Goal: Feedback & Contribution: Leave review/rating

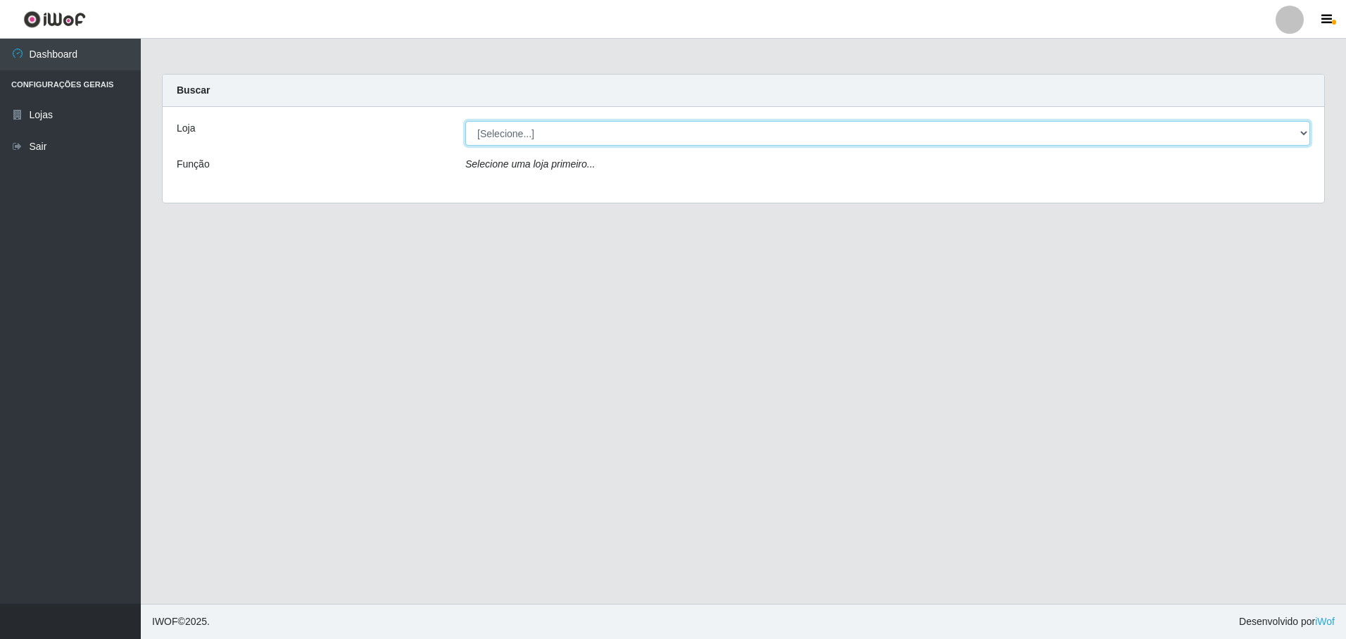
click at [510, 137] on select "[Selecione...] Extrabom - Loja 05 [GEOGRAPHIC_DATA]" at bounding box center [887, 133] width 845 height 25
select select "494"
click at [465, 121] on select "[Selecione...] Extrabom - Loja 05 [GEOGRAPHIC_DATA]" at bounding box center [887, 133] width 845 height 25
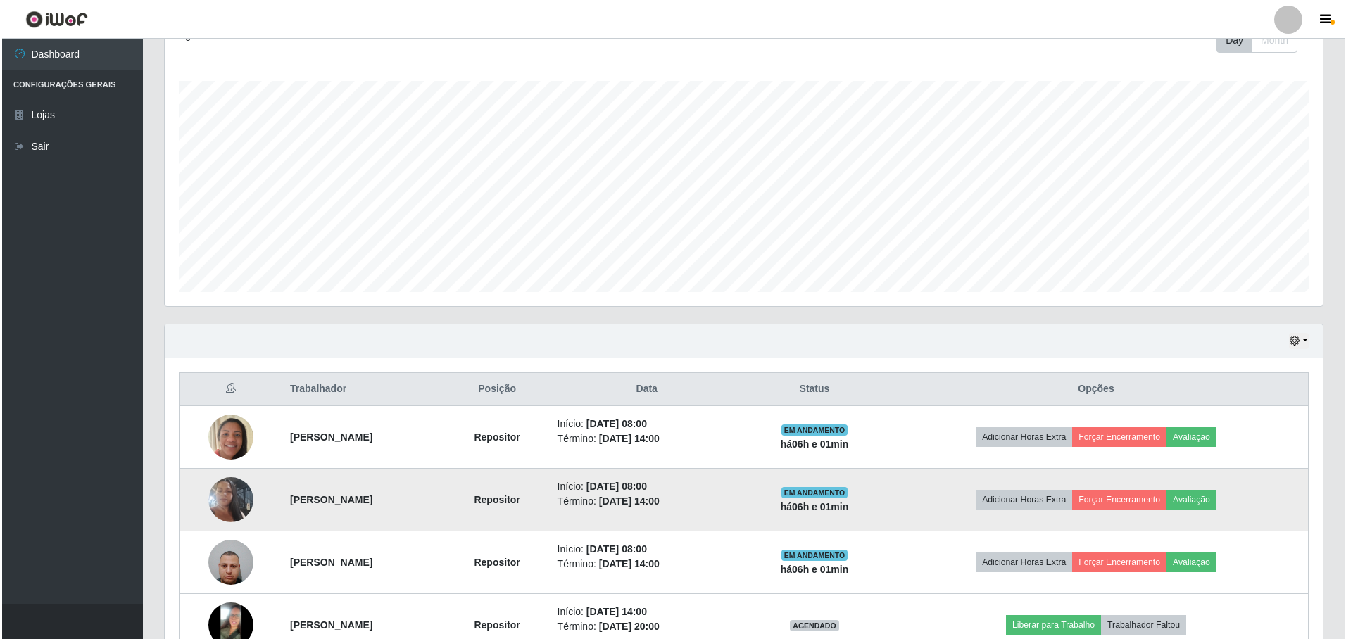
scroll to position [358, 0]
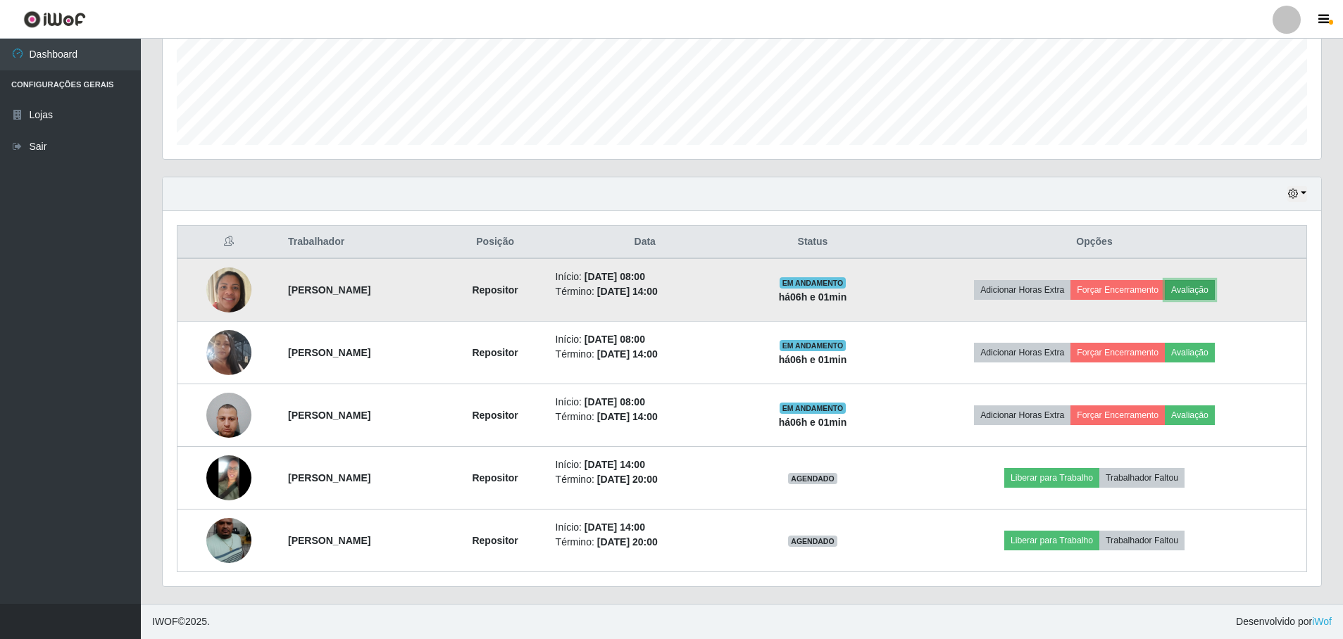
click at [1214, 295] on button "Avaliação" at bounding box center [1189, 290] width 50 height 20
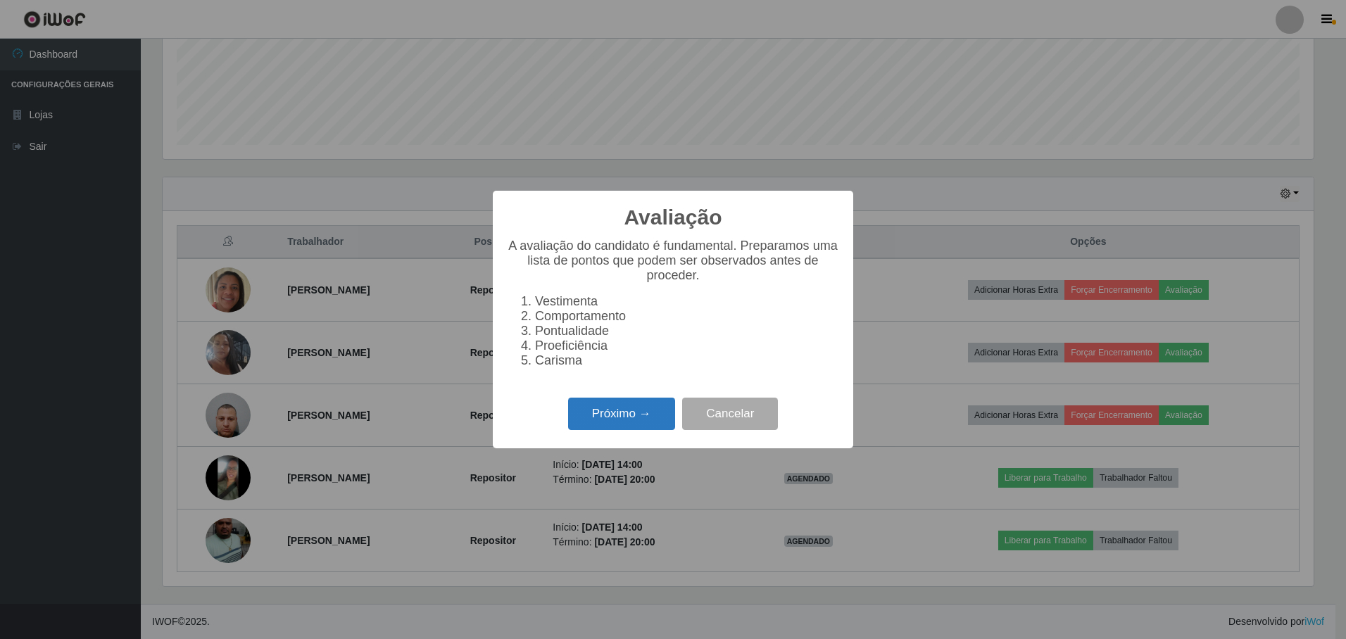
click at [648, 427] on button "Próximo →" at bounding box center [621, 414] width 107 height 33
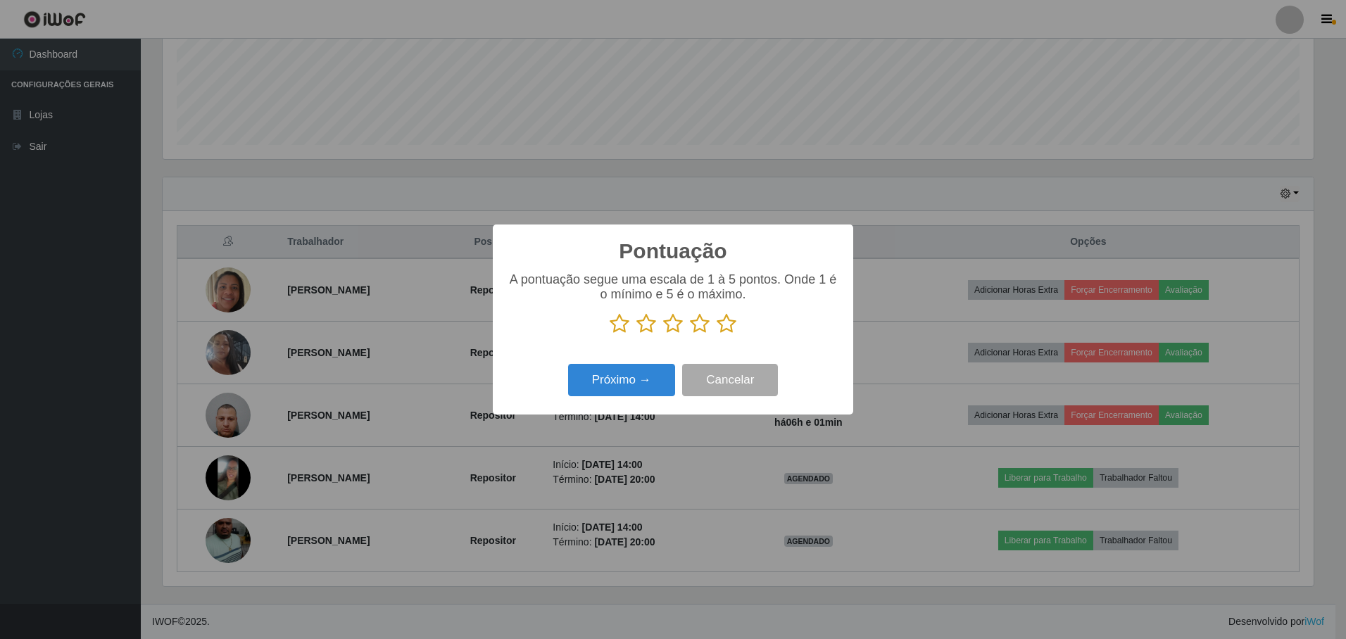
scroll to position [703748, 702889]
click at [725, 327] on icon at bounding box center [727, 323] width 20 height 21
click at [717, 334] on input "radio" at bounding box center [717, 334] width 0 height 0
click at [638, 383] on button "Próximo →" at bounding box center [621, 380] width 107 height 33
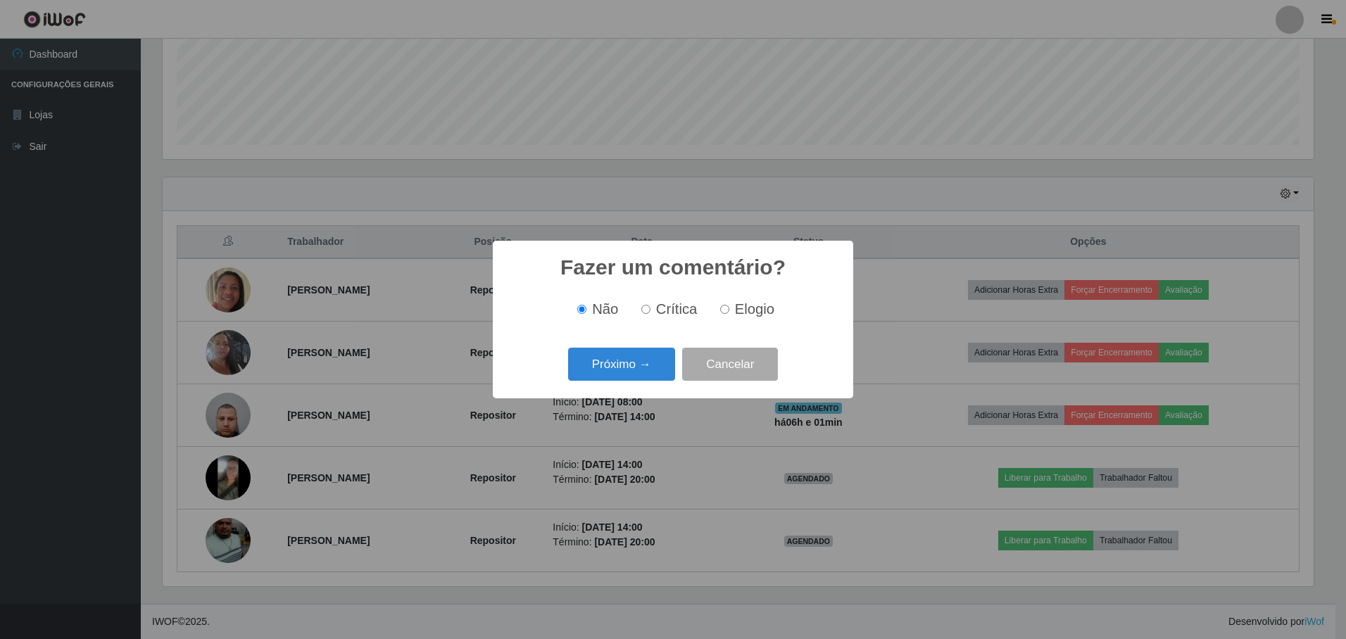
click at [723, 310] on input "Elogio" at bounding box center [724, 309] width 9 height 9
radio input "true"
click at [656, 360] on button "Próximo →" at bounding box center [621, 364] width 107 height 33
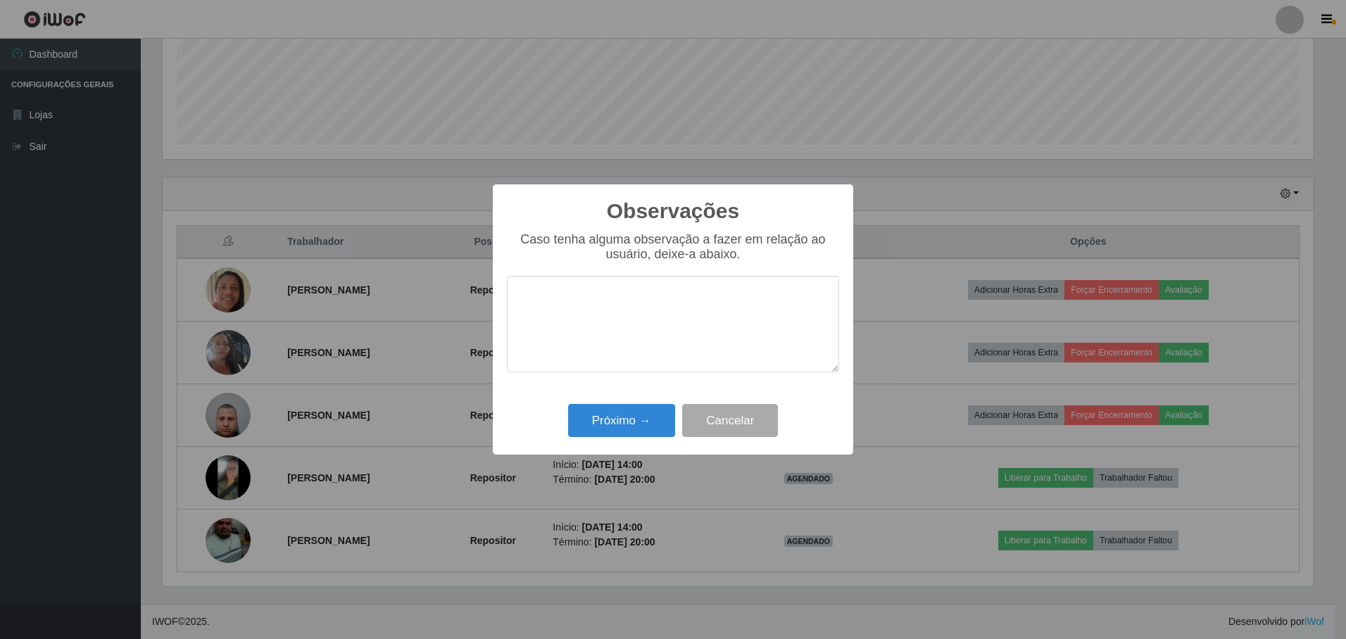
click at [639, 309] on textarea at bounding box center [673, 324] width 332 height 96
drag, startPoint x: 517, startPoint y: 301, endPoint x: 834, endPoint y: 318, distance: 316.6
click at [834, 318] on textarea "a prestadora e eficiente em suas atividades" at bounding box center [673, 324] width 332 height 96
type textarea "a prestadora e eficiente em suas atividades"
click at [608, 434] on button "Próximo →" at bounding box center [621, 420] width 107 height 33
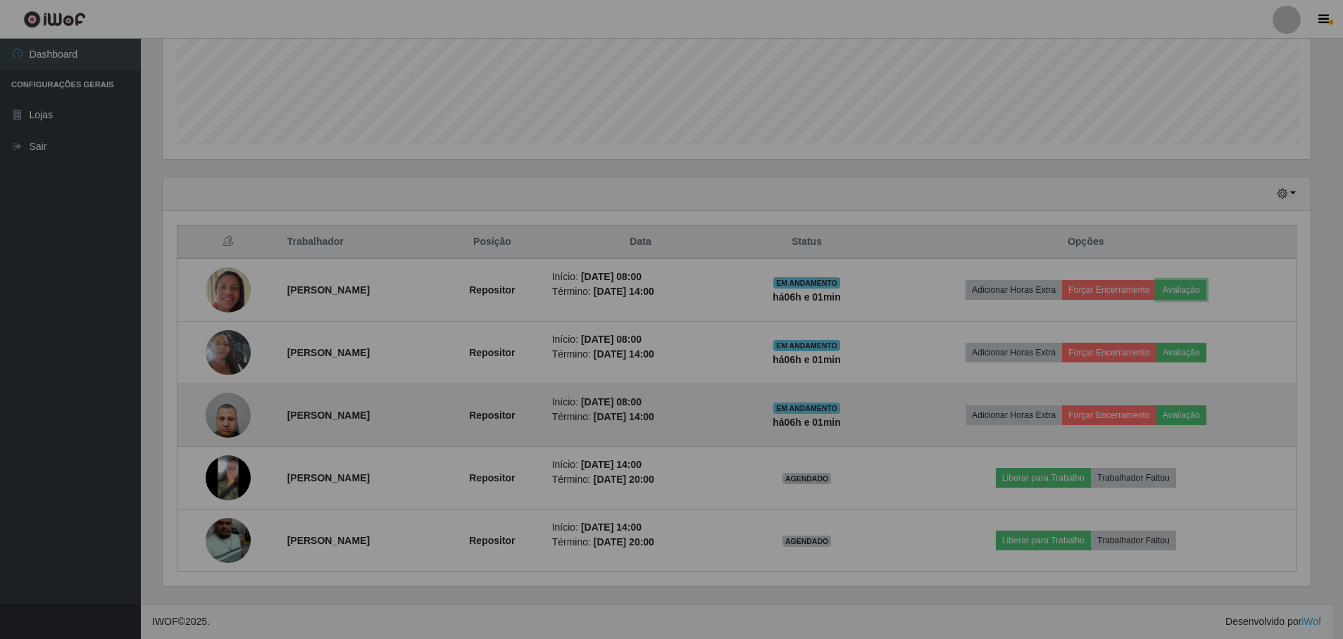
scroll to position [292, 1158]
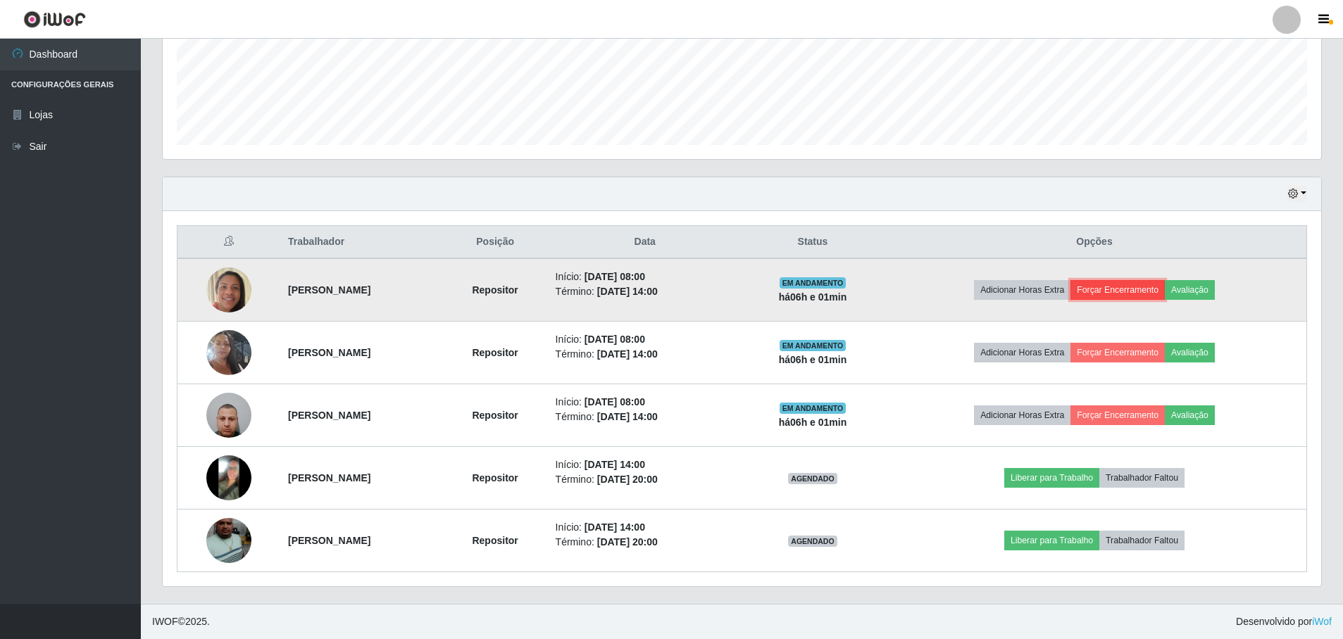
click at [1138, 287] on button "Forçar Encerramento" at bounding box center [1117, 290] width 94 height 20
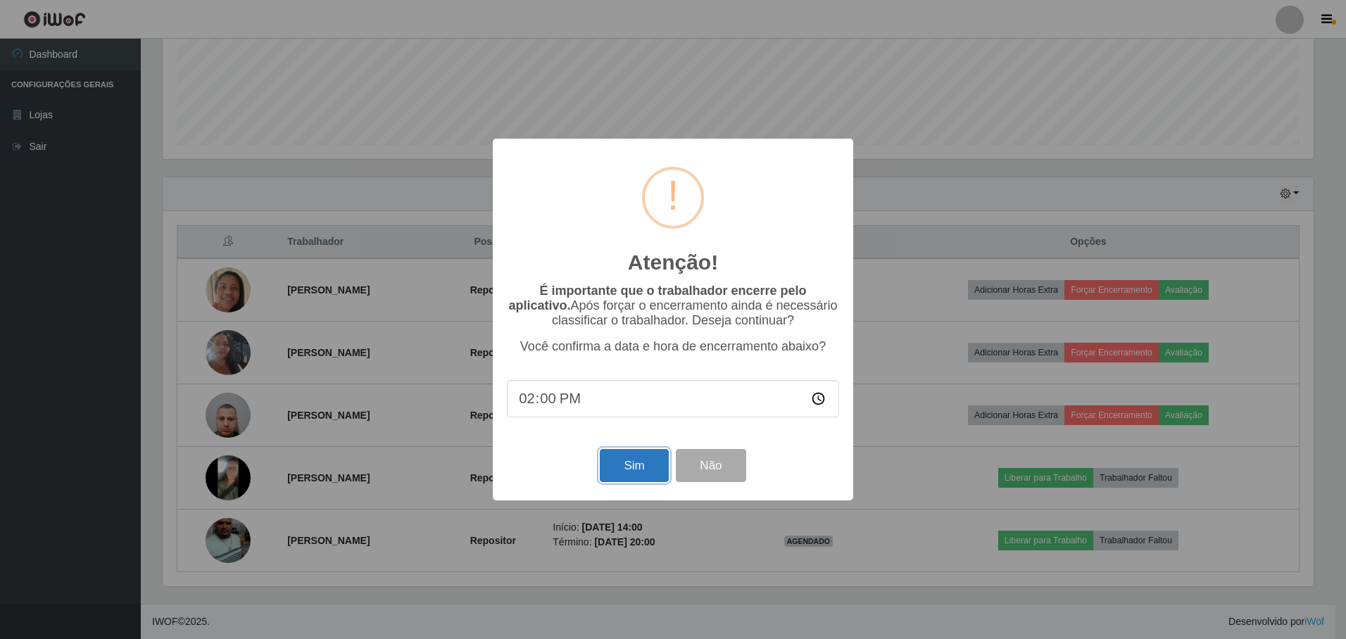
click at [620, 464] on button "Sim" at bounding box center [634, 465] width 68 height 33
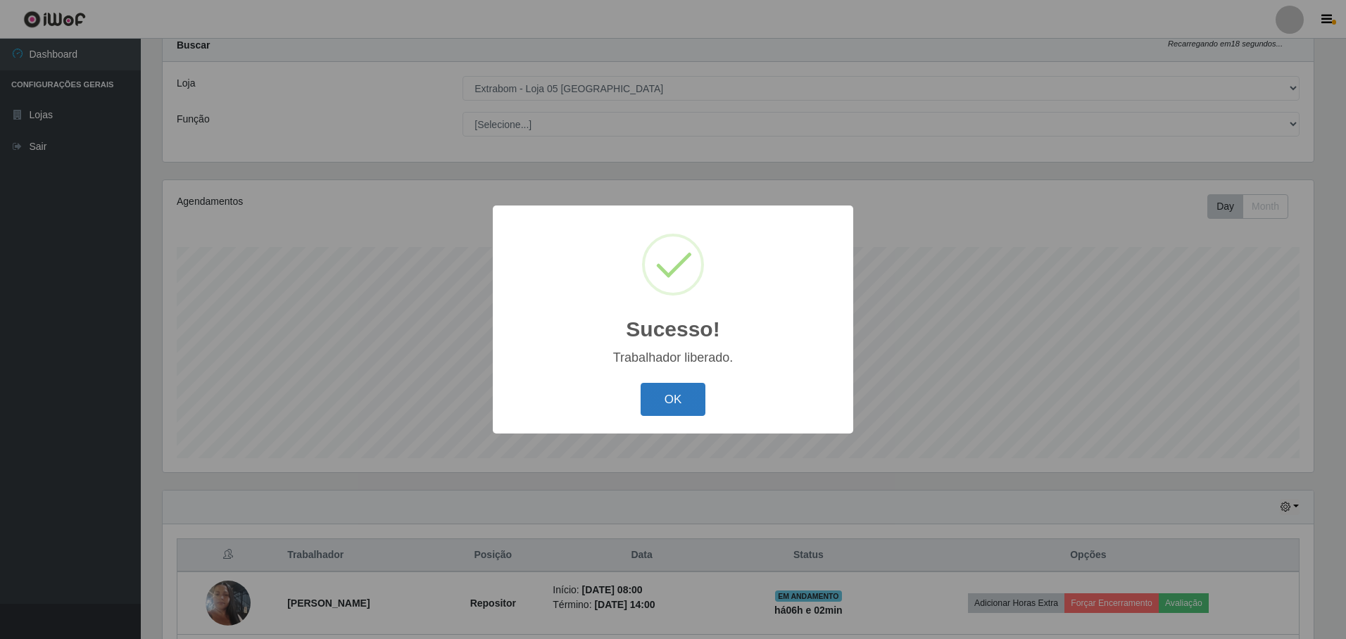
click at [686, 396] on button "OK" at bounding box center [673, 399] width 65 height 33
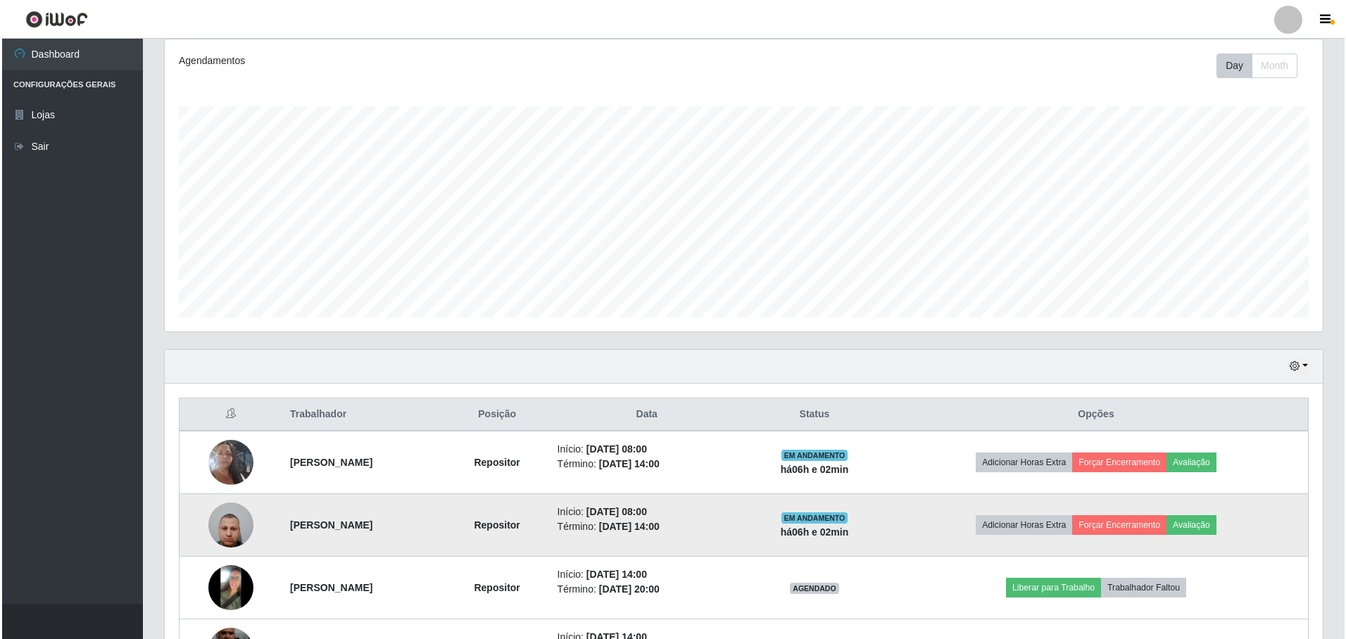
scroll to position [296, 0]
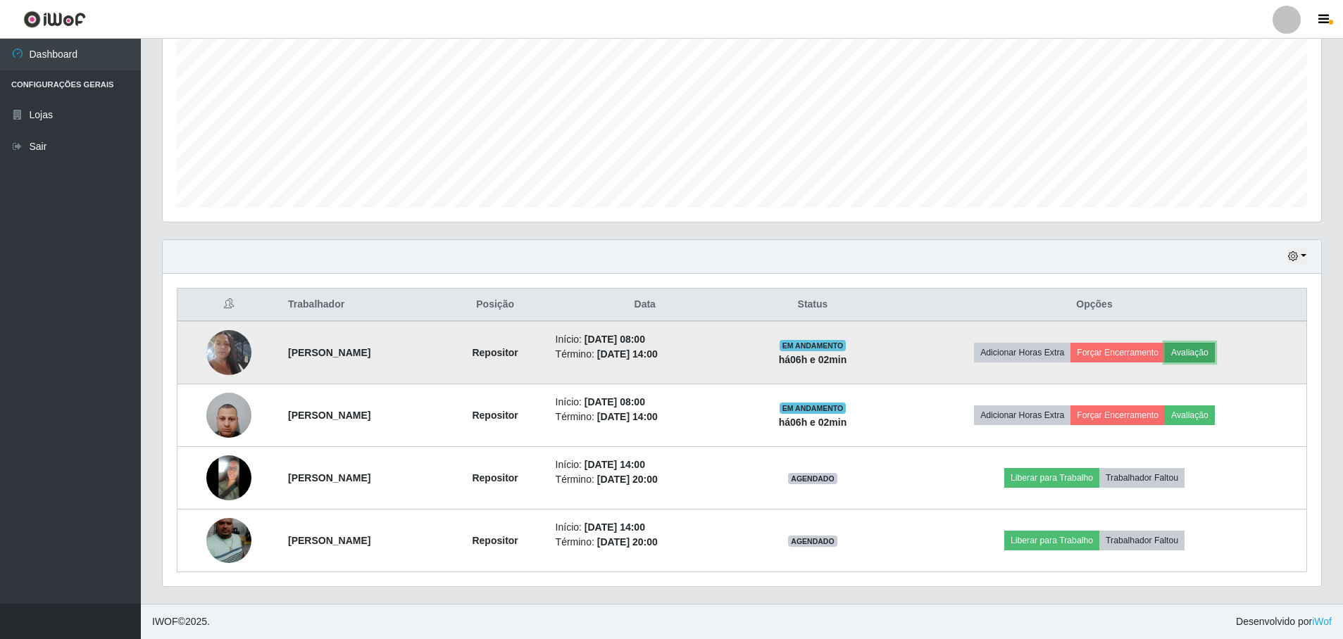
click at [1214, 346] on button "Avaliação" at bounding box center [1189, 353] width 50 height 20
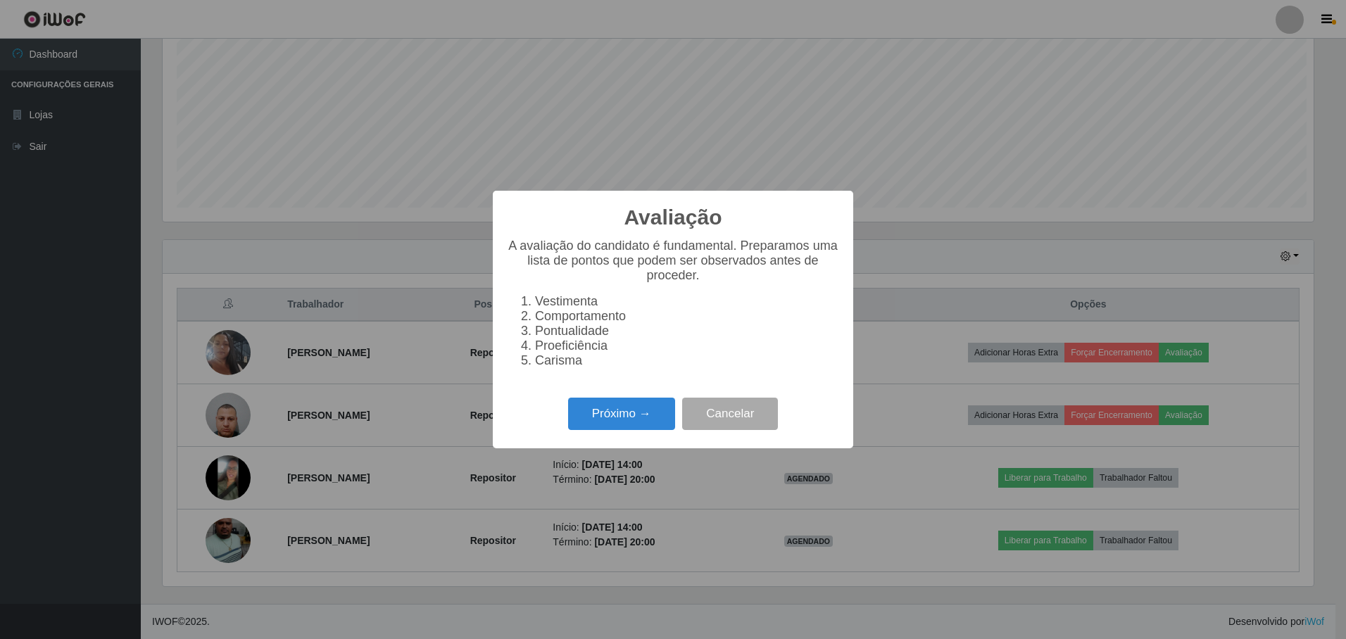
scroll to position [292, 1151]
click at [615, 418] on button "Próximo →" at bounding box center [621, 414] width 107 height 33
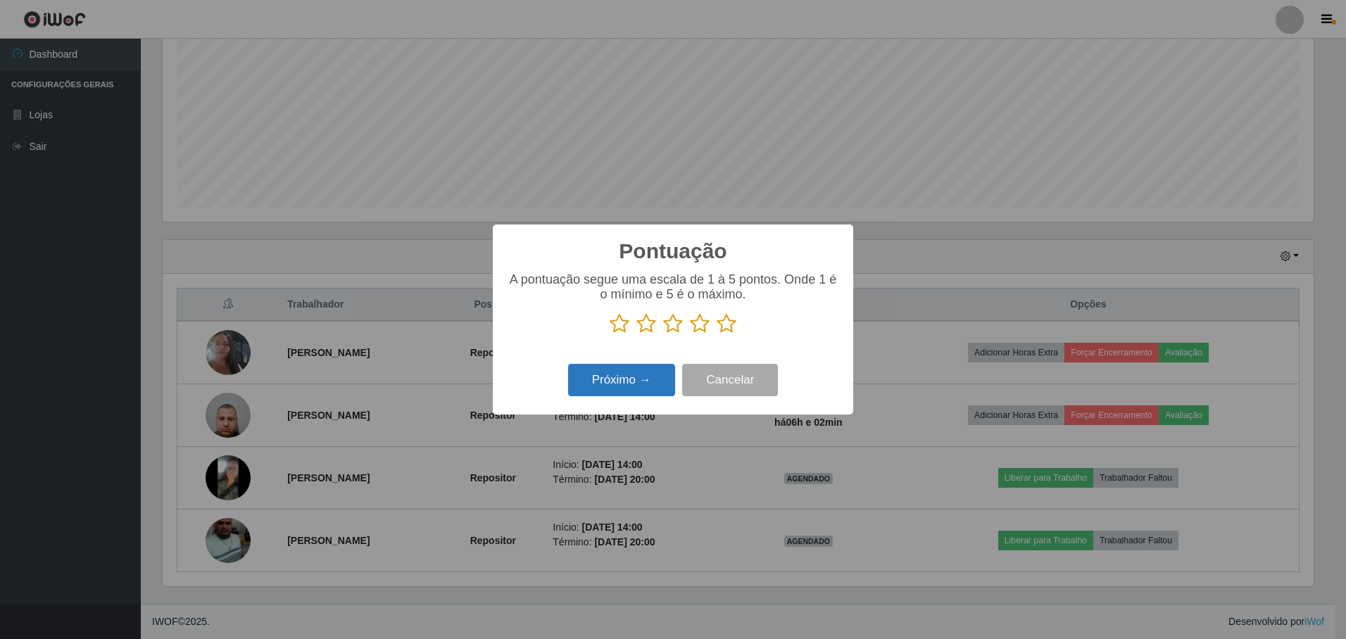
scroll to position [703748, 702889]
click at [727, 320] on icon at bounding box center [727, 323] width 20 height 21
click at [717, 334] on input "radio" at bounding box center [717, 334] width 0 height 0
click at [646, 380] on button "Próximo →" at bounding box center [621, 380] width 107 height 33
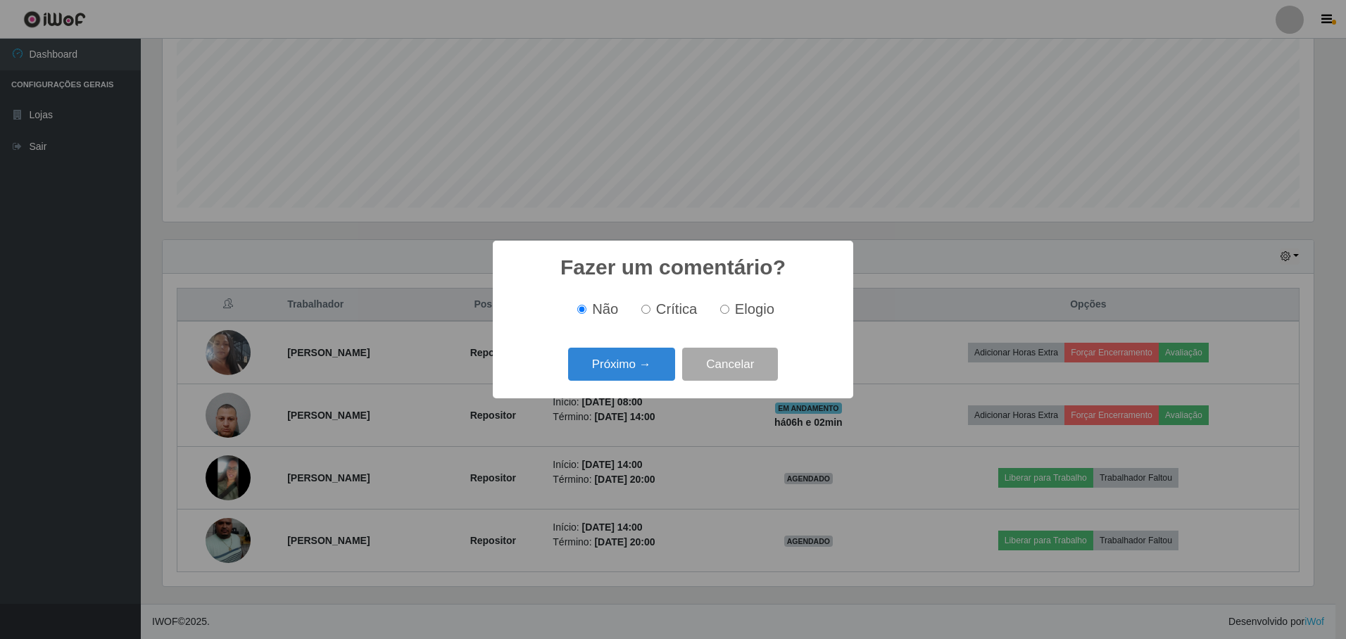
click at [727, 310] on input "Elogio" at bounding box center [724, 309] width 9 height 9
radio input "true"
click at [629, 352] on button "Próximo →" at bounding box center [621, 364] width 107 height 33
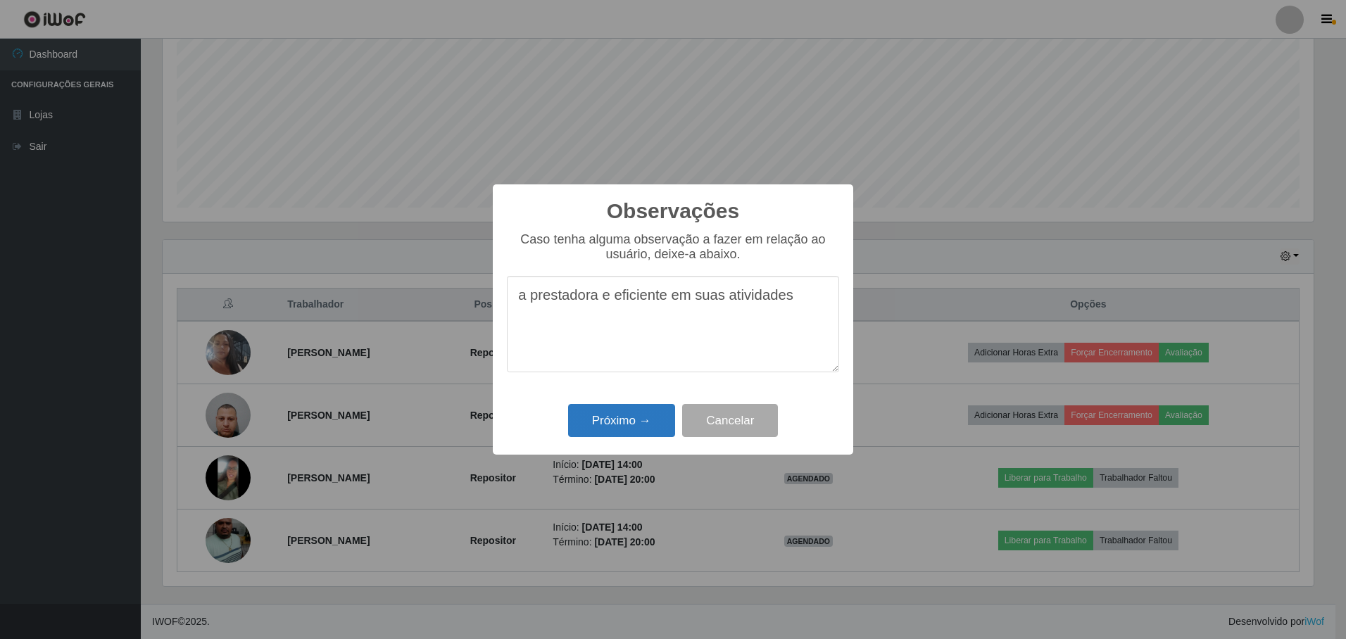
type textarea "a prestadora e eficiente em suas atividades"
click at [632, 428] on button "Próximo →" at bounding box center [621, 420] width 107 height 33
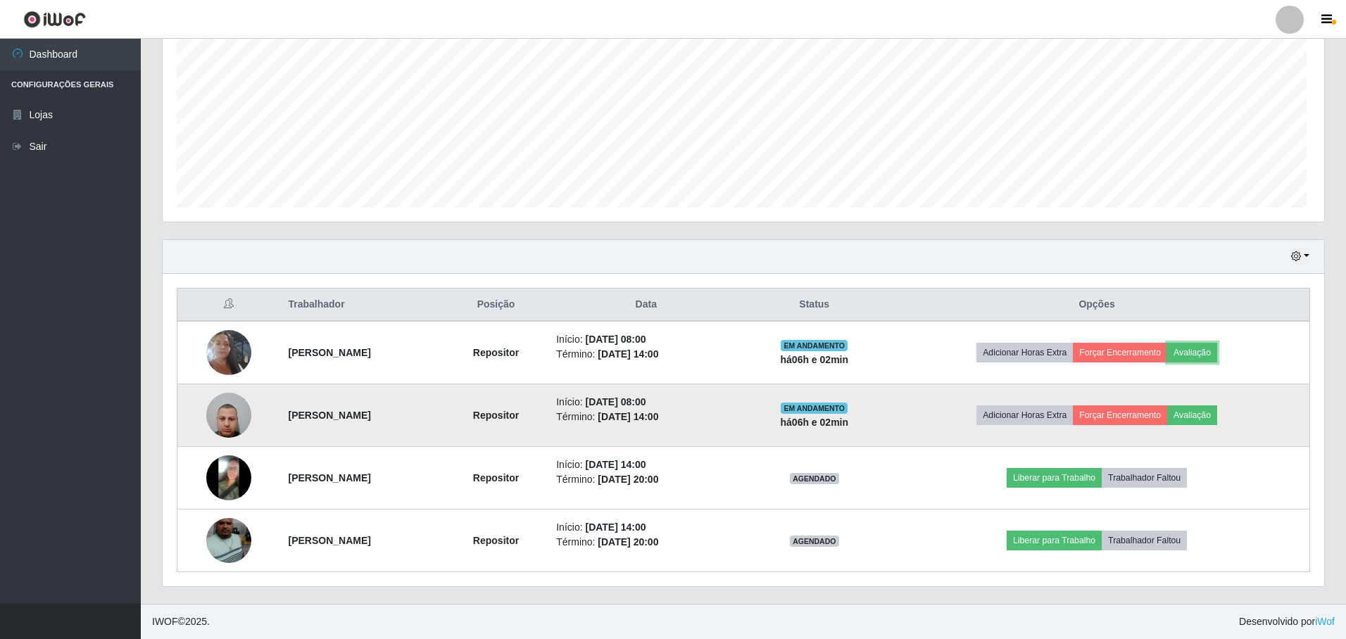
scroll to position [292, 1158]
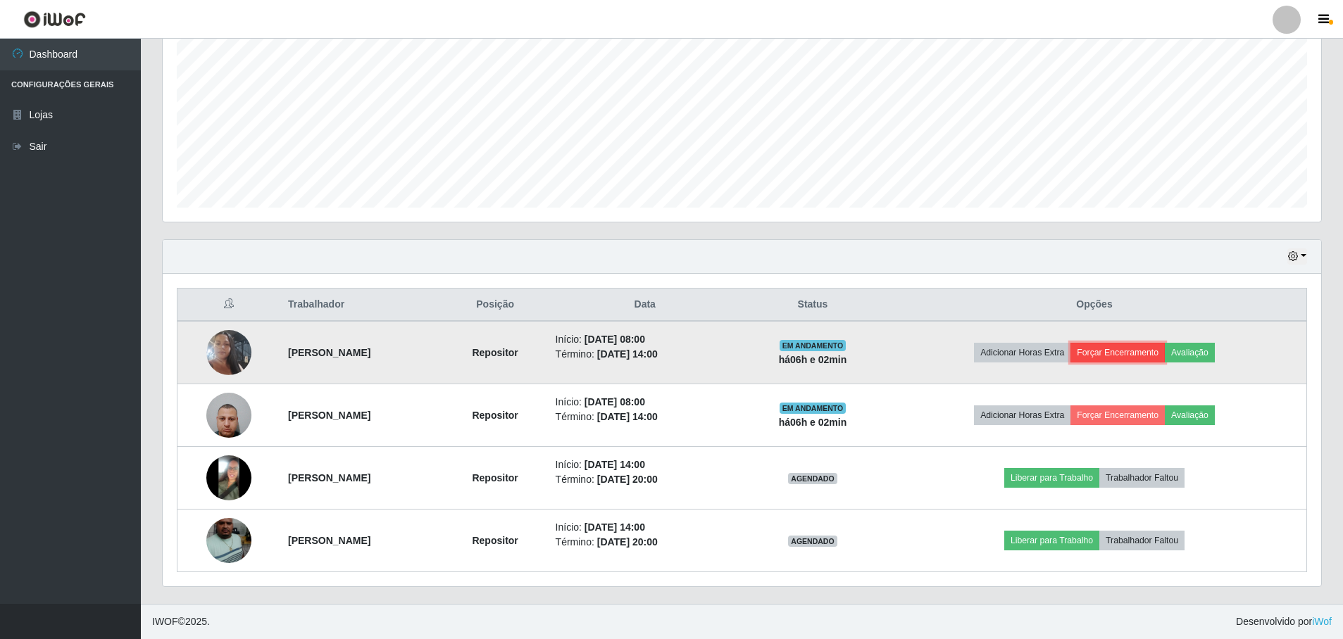
click at [1148, 351] on button "Forçar Encerramento" at bounding box center [1117, 353] width 94 height 20
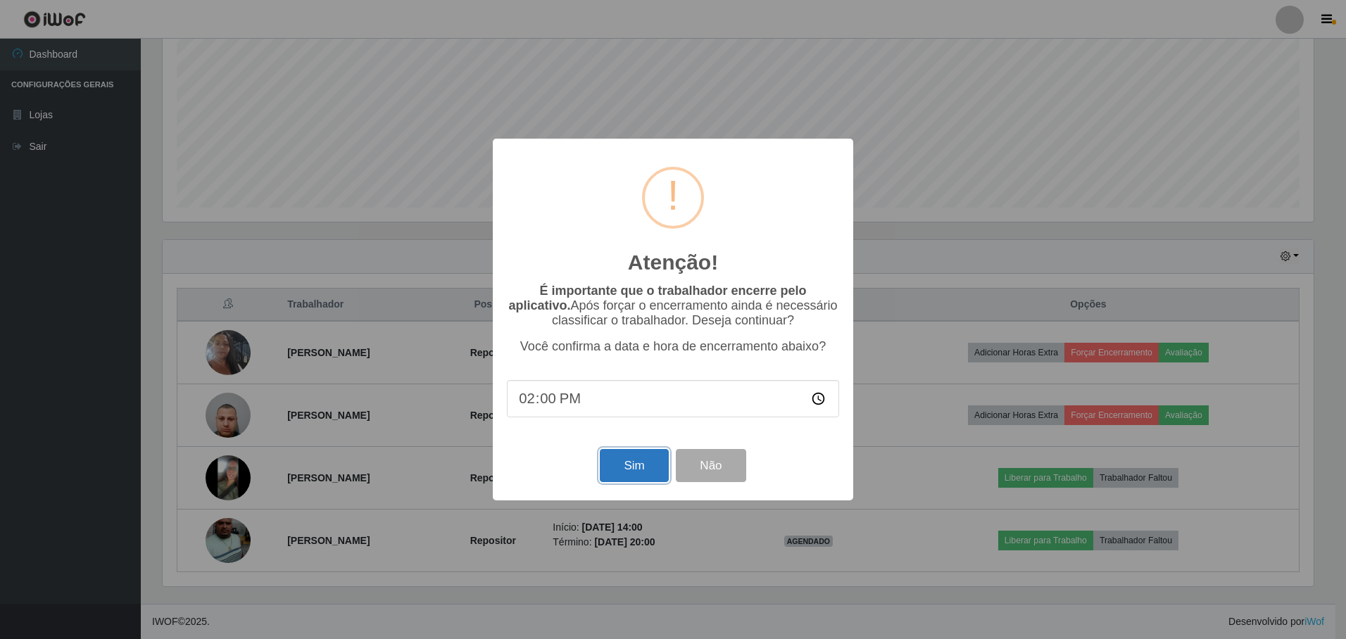
click at [641, 472] on button "Sim" at bounding box center [634, 465] width 68 height 33
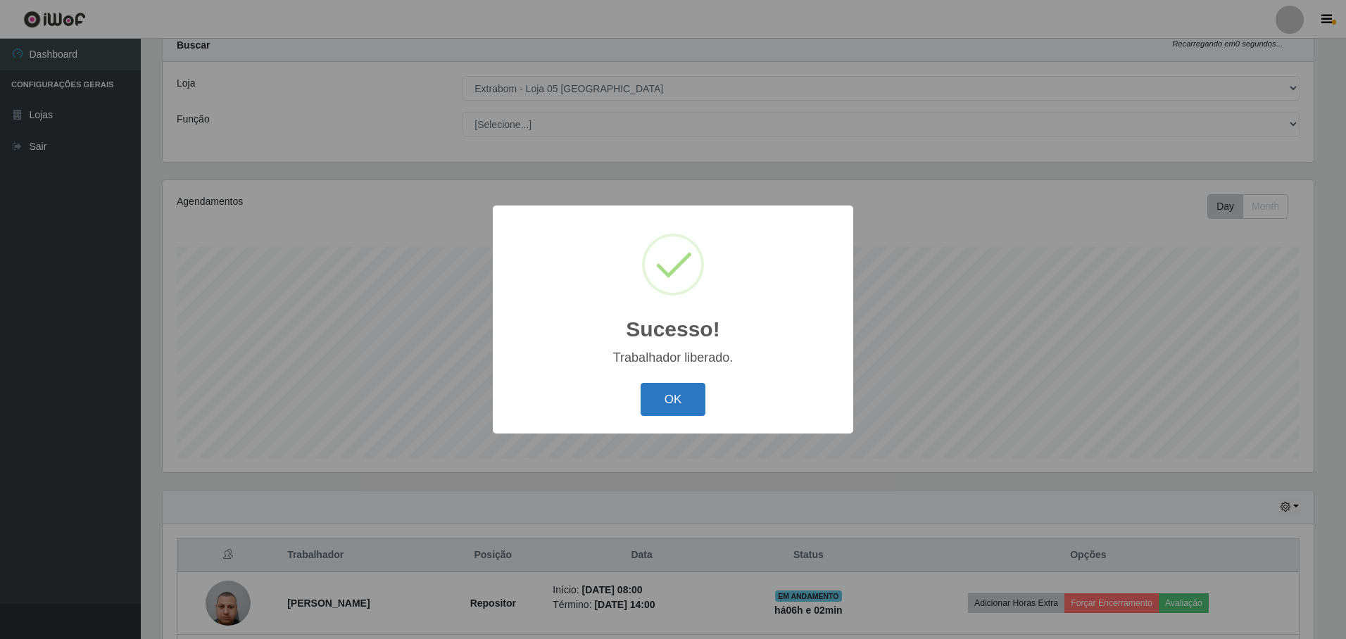
click at [669, 399] on button "OK" at bounding box center [673, 399] width 65 height 33
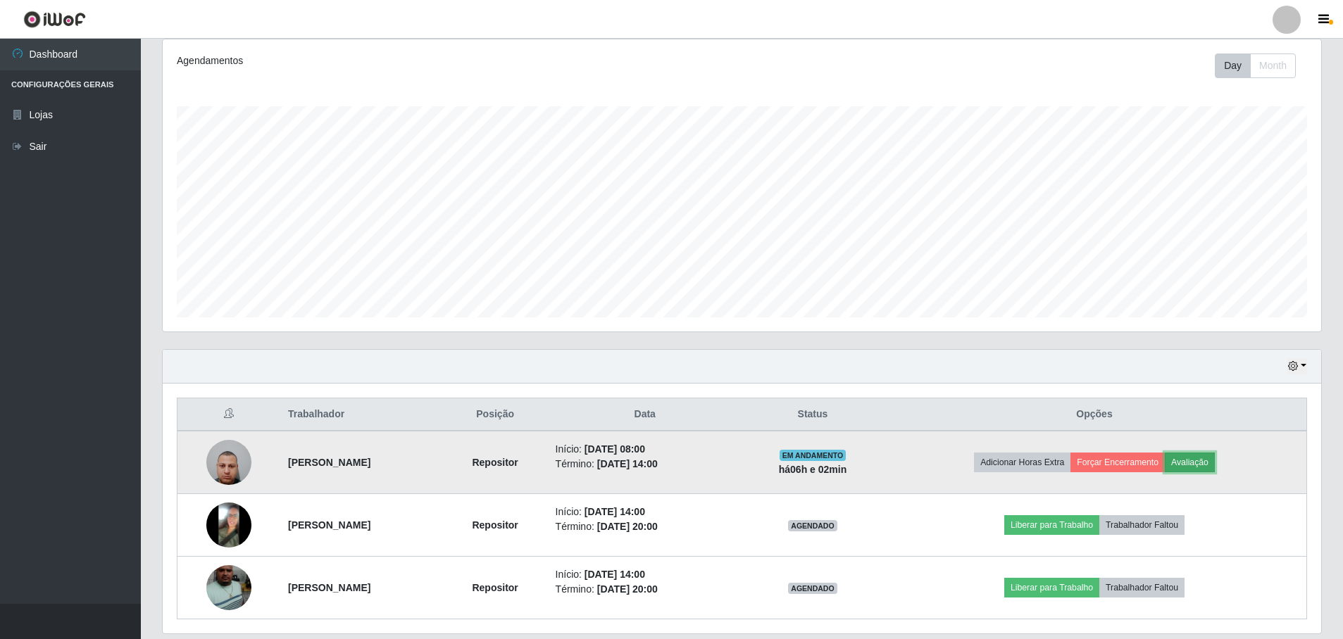
click at [1195, 461] on button "Avaliação" at bounding box center [1189, 463] width 50 height 20
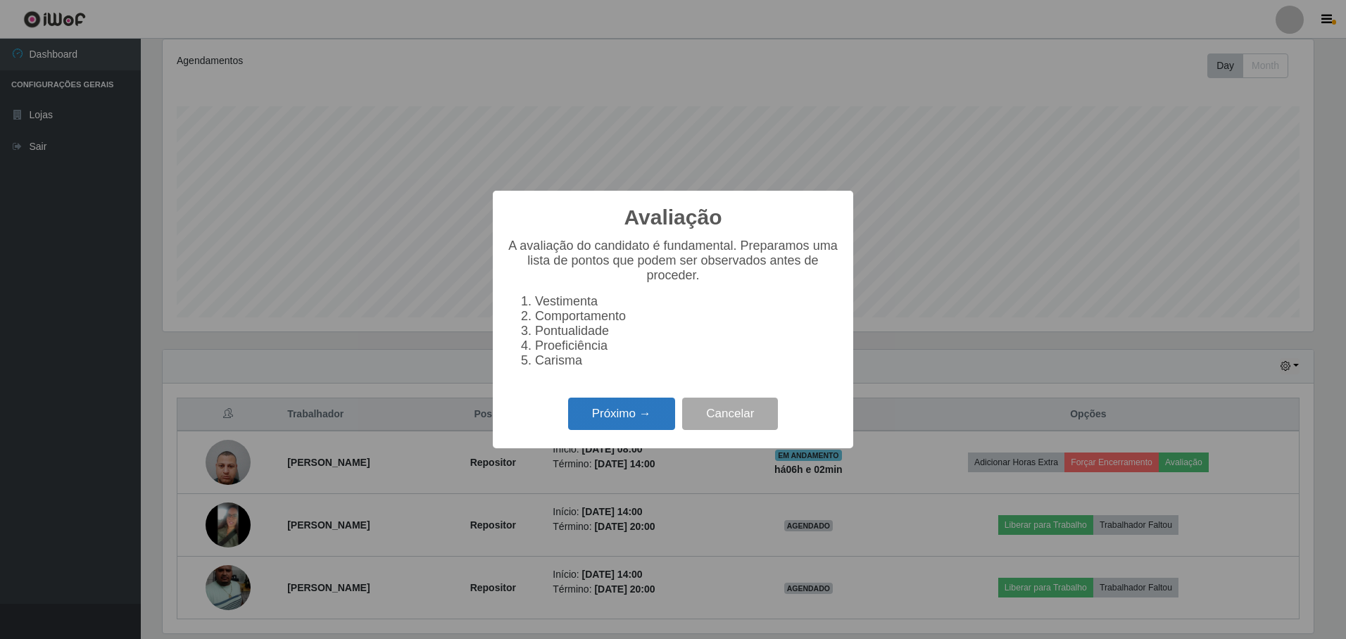
click at [643, 419] on button "Próximo →" at bounding box center [621, 414] width 107 height 33
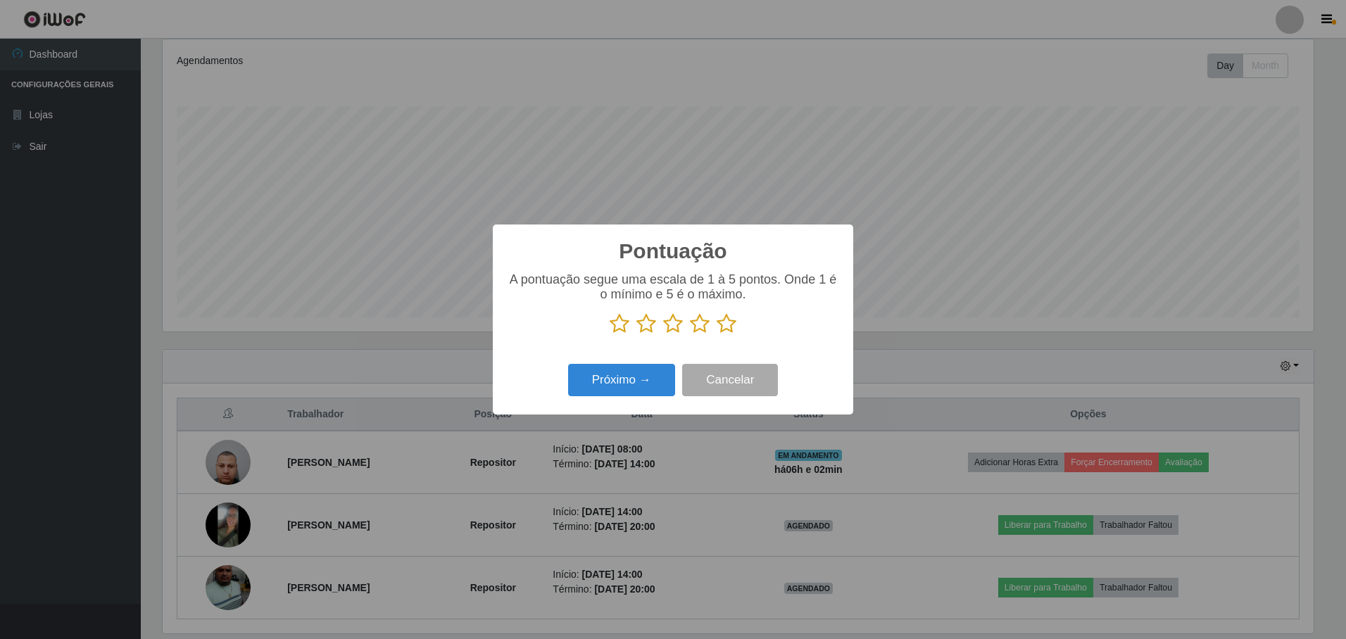
click at [732, 322] on icon at bounding box center [727, 323] width 20 height 21
click at [717, 334] on input "radio" at bounding box center [717, 334] width 0 height 0
click at [659, 379] on button "Próximo →" at bounding box center [621, 380] width 107 height 33
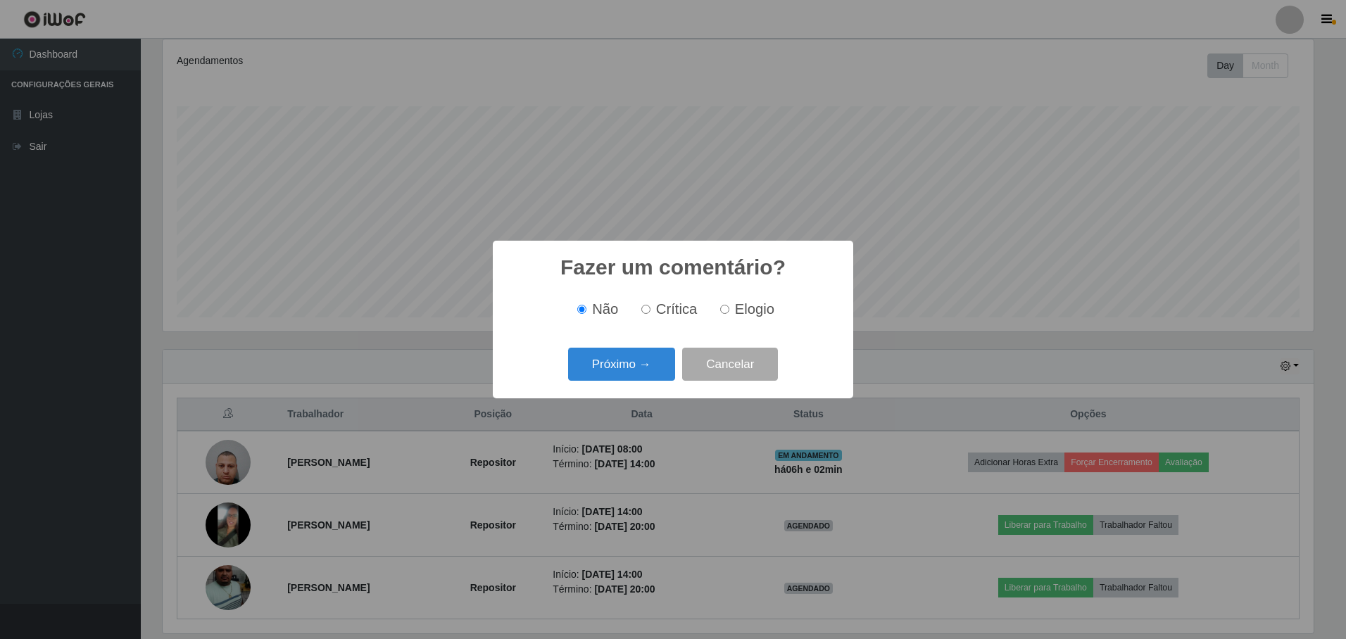
click at [728, 313] on input "Elogio" at bounding box center [724, 309] width 9 height 9
radio input "true"
click at [641, 370] on button "Próximo →" at bounding box center [621, 364] width 107 height 33
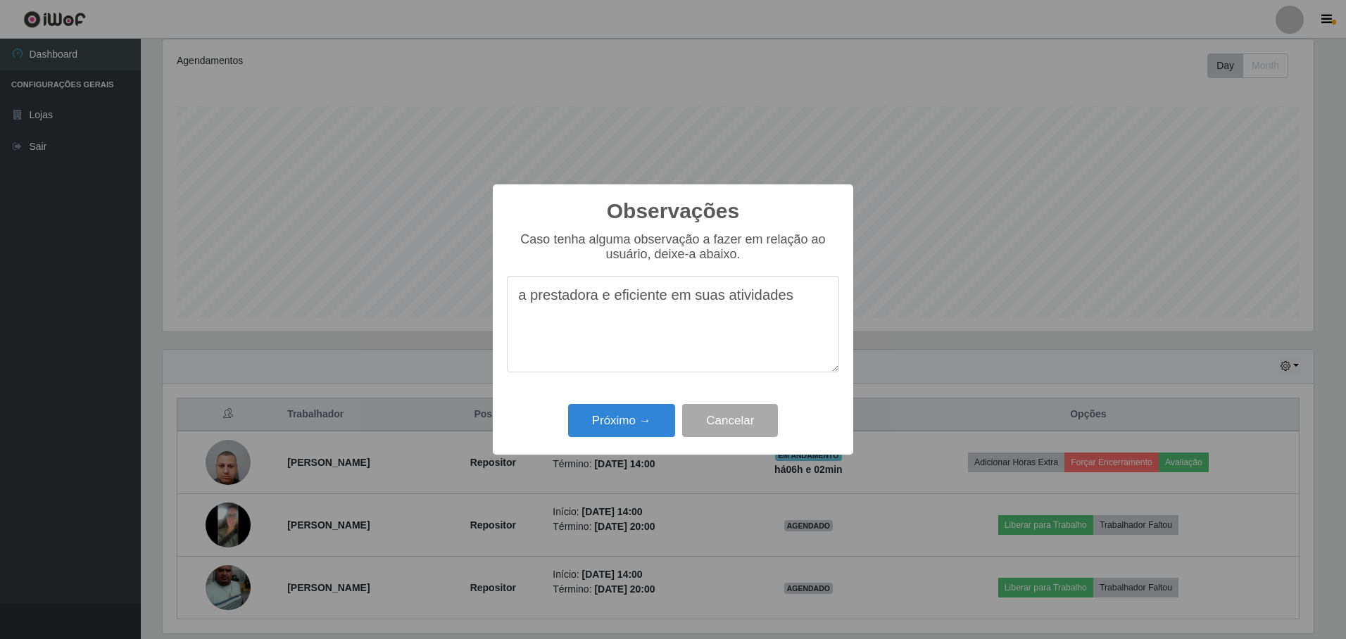
click at [596, 302] on textarea "a prestadora e eficiente em suas atividades" at bounding box center [673, 324] width 332 height 96
drag, startPoint x: 525, startPoint y: 301, endPoint x: 510, endPoint y: 301, distance: 14.8
click at [510, 301] on textarea "a prestador e eficiente em suas atividades" at bounding box center [673, 324] width 332 height 96
type textarea "O prestador e eficiente em suas atividades"
click at [639, 429] on button "Próximo →" at bounding box center [621, 420] width 107 height 33
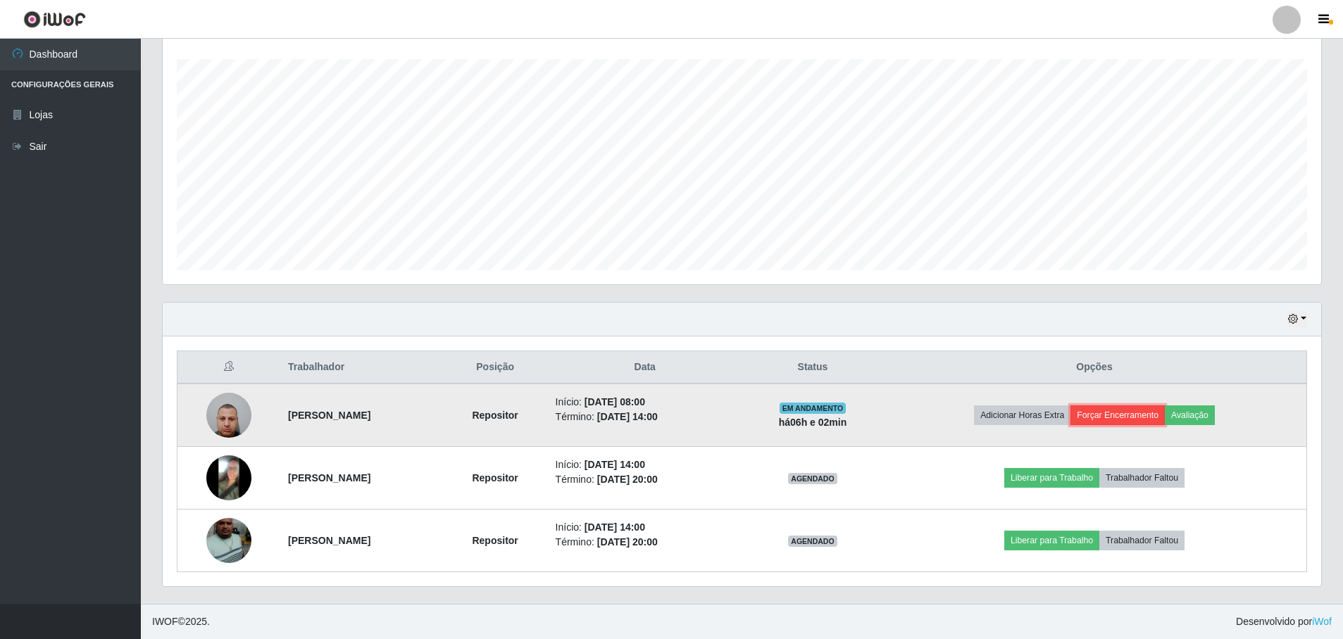
click at [1163, 422] on button "Forçar Encerramento" at bounding box center [1117, 416] width 94 height 20
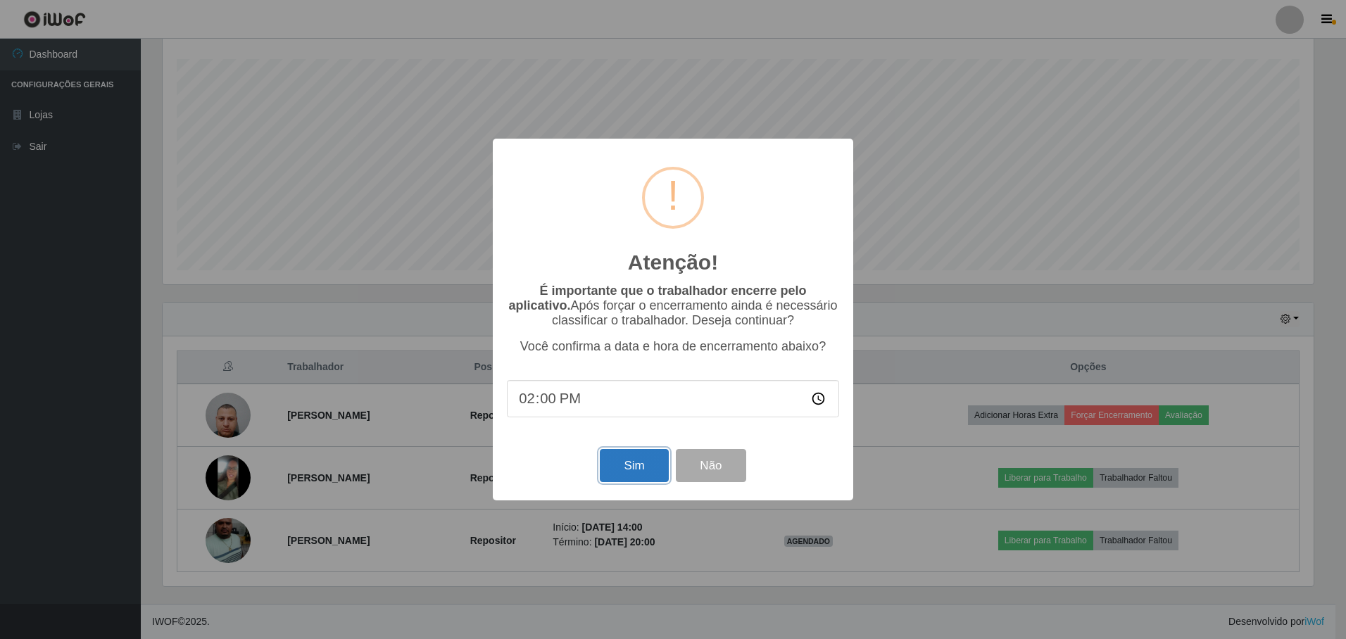
click at [622, 469] on button "Sim" at bounding box center [634, 465] width 68 height 33
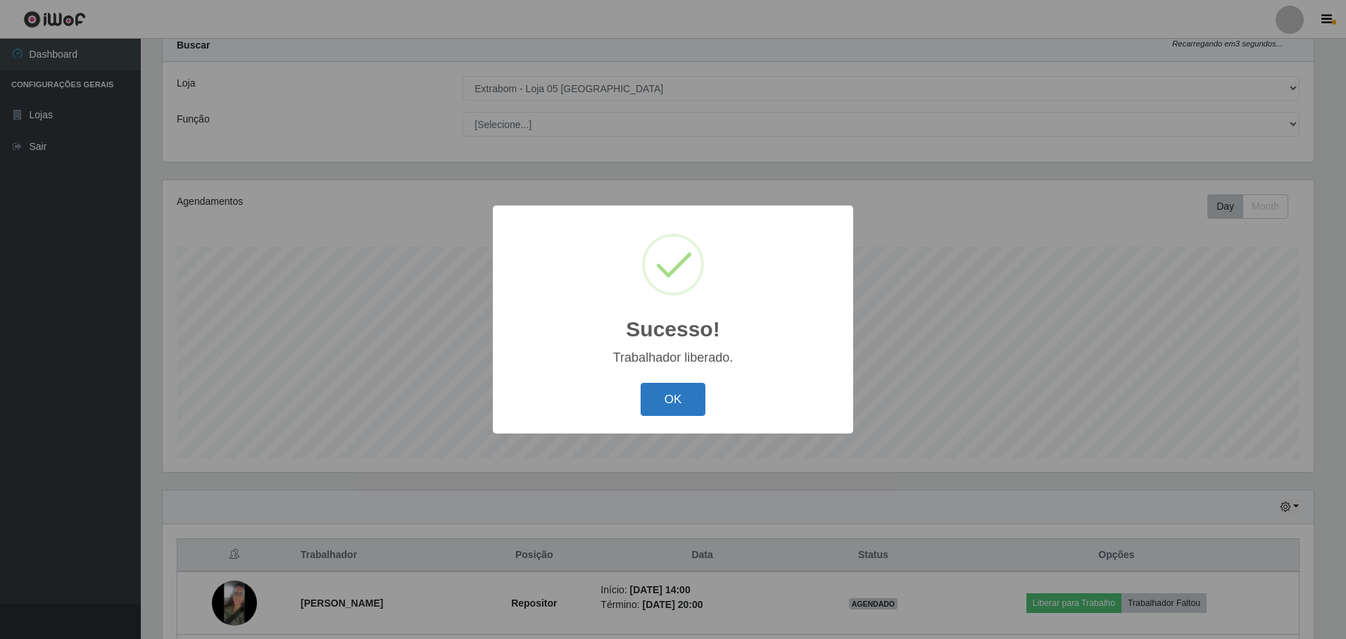
click at [675, 402] on button "OK" at bounding box center [673, 399] width 65 height 33
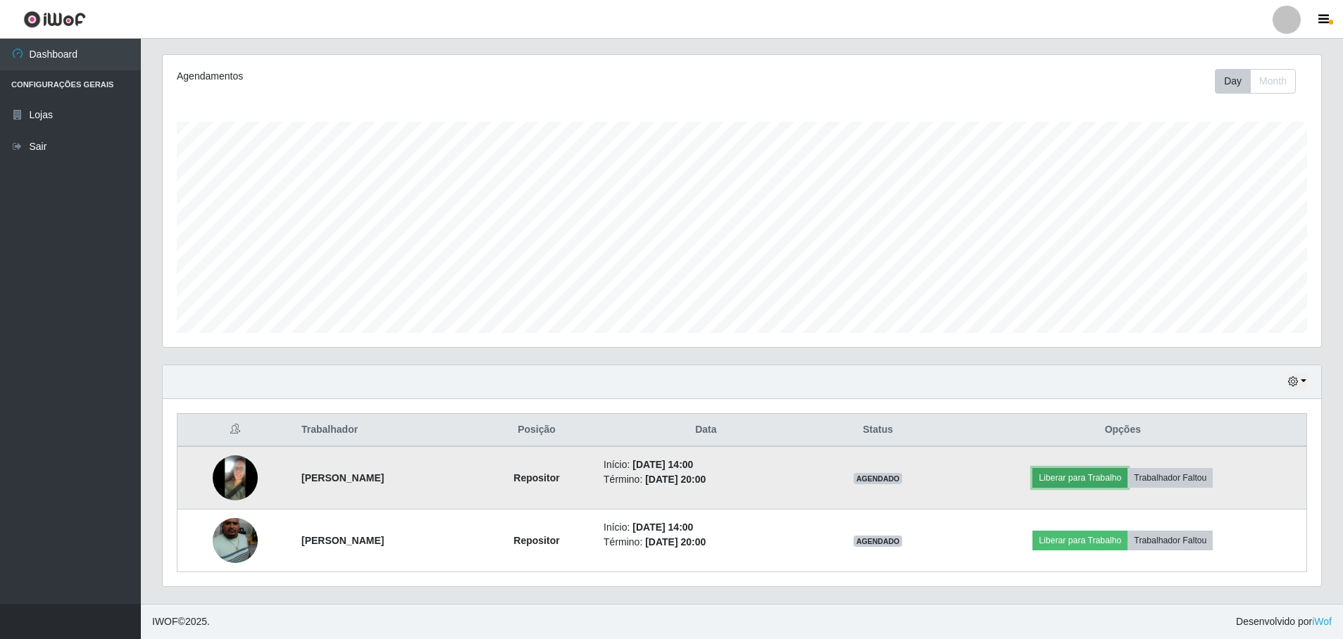
click at [1074, 476] on button "Liberar para Trabalho" at bounding box center [1079, 478] width 95 height 20
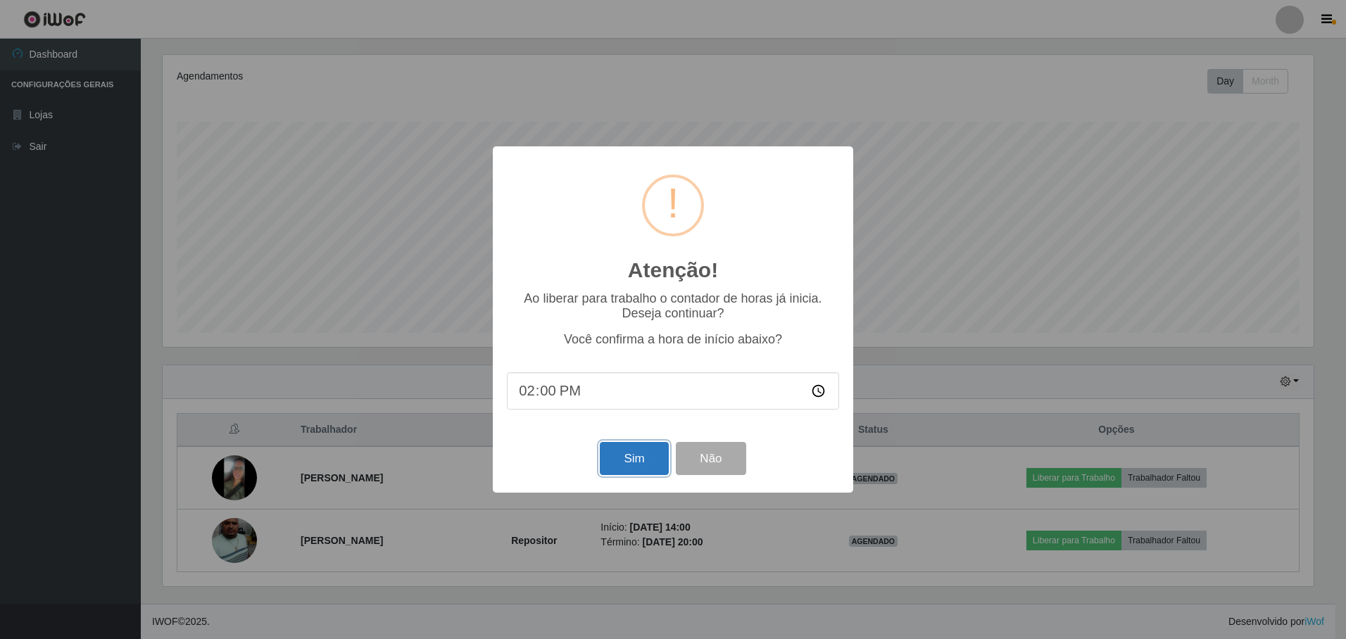
click at [651, 455] on button "Sim" at bounding box center [634, 458] width 68 height 33
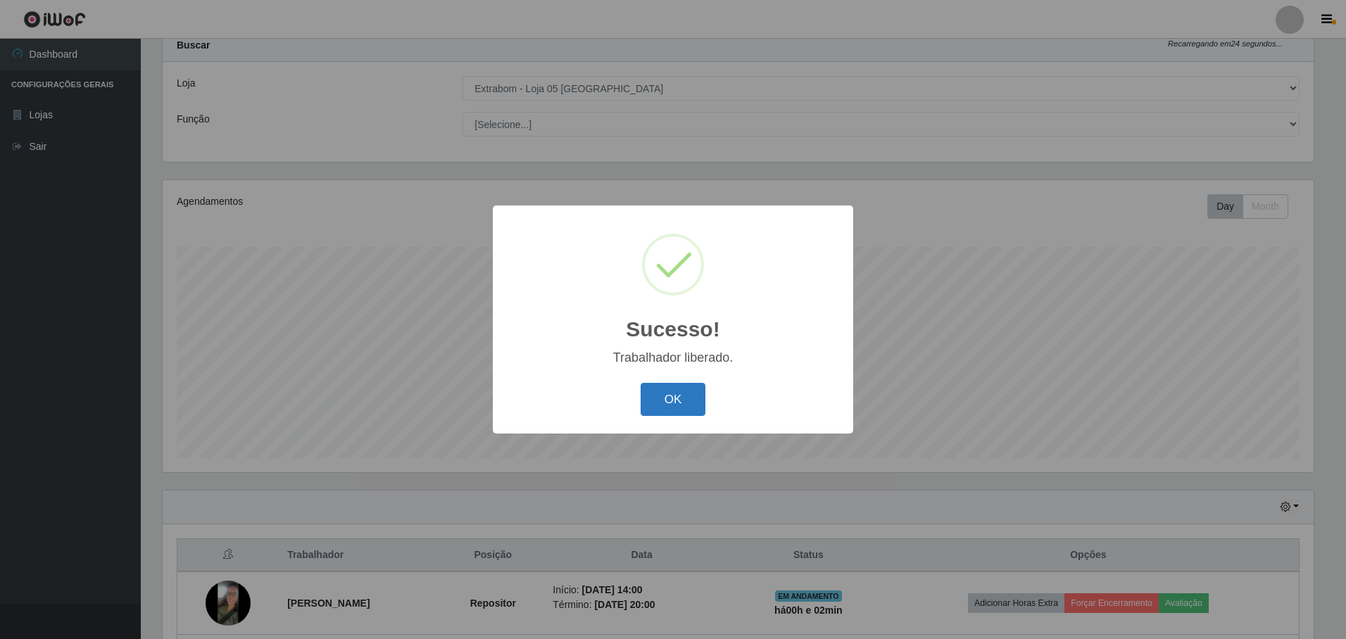
click at [655, 400] on button "OK" at bounding box center [673, 399] width 65 height 33
